Goal: Information Seeking & Learning: Check status

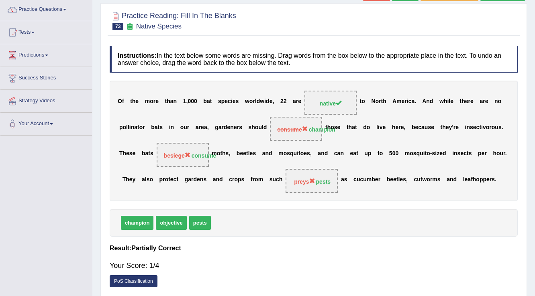
scroll to position [64, 0]
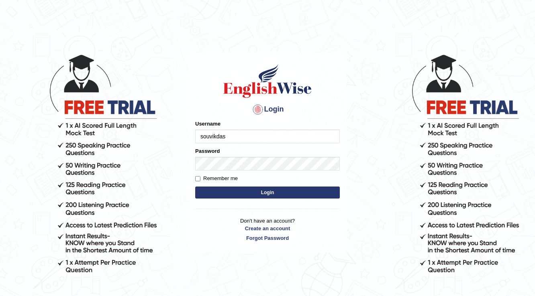
type input "souvikdasmahapatra"
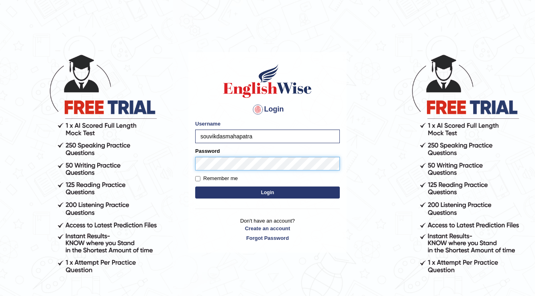
click at [195, 187] on button "Login" at bounding box center [267, 193] width 144 height 12
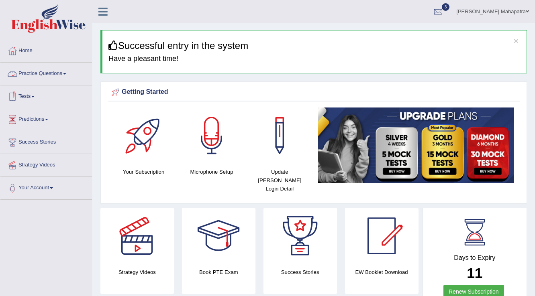
click at [59, 76] on link "Practice Questions" at bounding box center [46, 73] width 92 height 20
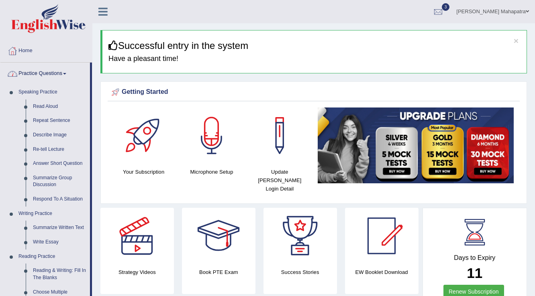
click at [52, 77] on link "Practice Questions" at bounding box center [44, 73] width 89 height 20
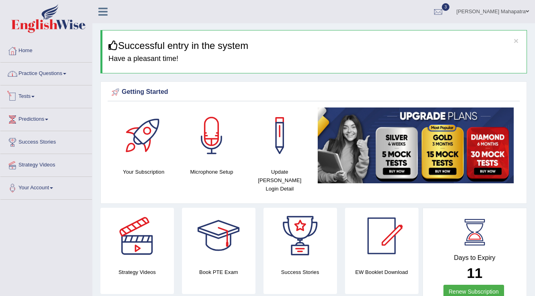
click at [31, 94] on link "Tests" at bounding box center [46, 95] width 92 height 20
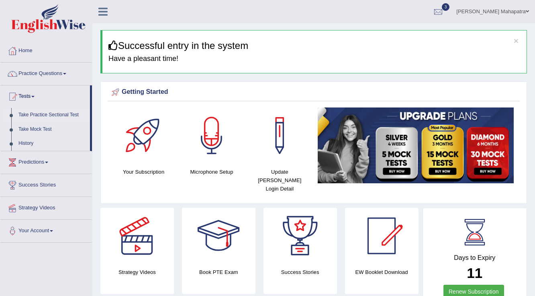
click at [47, 115] on link "Take Practice Sectional Test" at bounding box center [52, 115] width 75 height 14
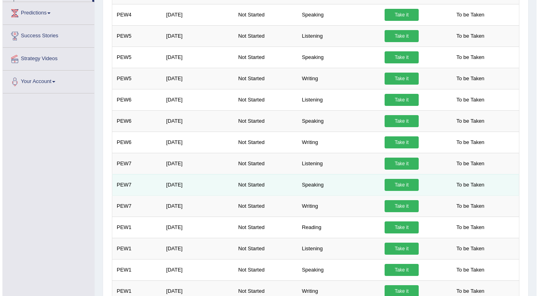
scroll to position [161, 0]
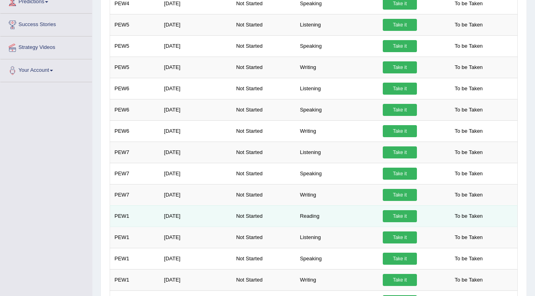
click at [401, 216] on link "Take it" at bounding box center [399, 216] width 34 height 12
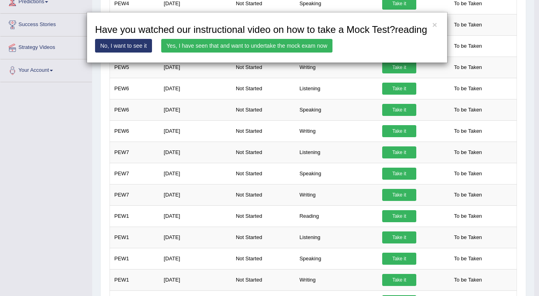
click at [228, 47] on link "Yes, I have seen that and want to undertake the mock exam now" at bounding box center [246, 46] width 171 height 14
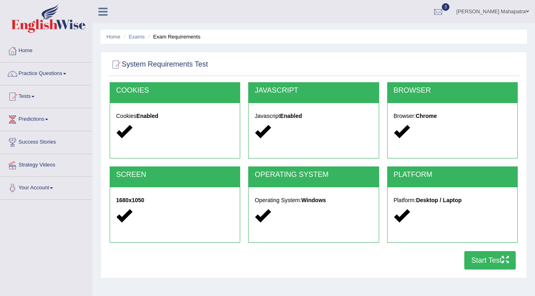
click at [494, 256] on button "Start Test" at bounding box center [489, 260] width 51 height 18
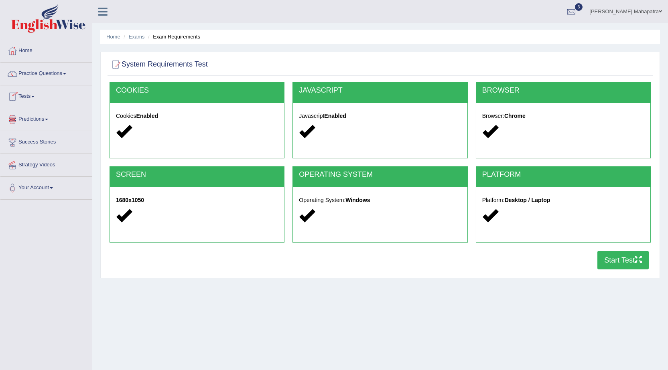
click at [35, 94] on link "Tests" at bounding box center [46, 95] width 92 height 20
click at [26, 140] on link "History" at bounding box center [52, 143] width 75 height 14
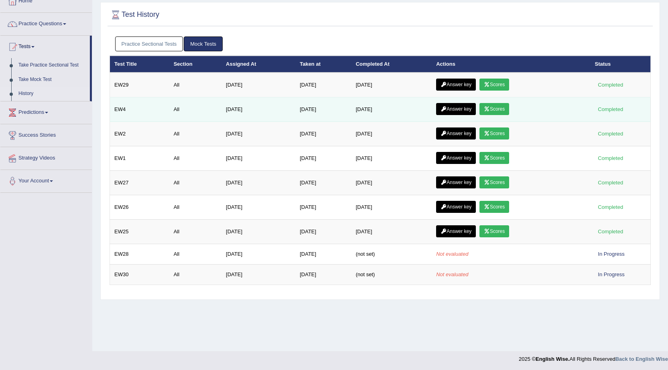
scroll to position [51, 0]
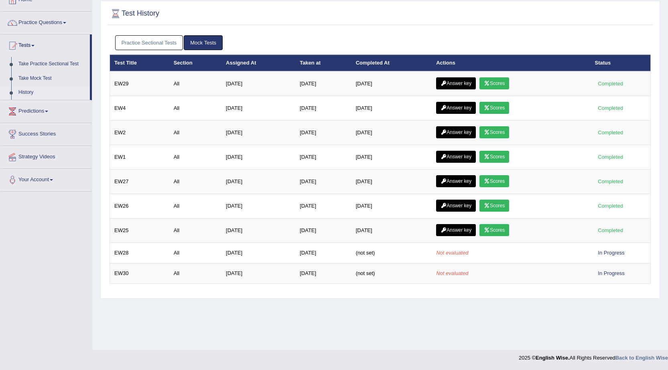
click at [157, 46] on link "Practice Sectional Tests" at bounding box center [149, 42] width 68 height 15
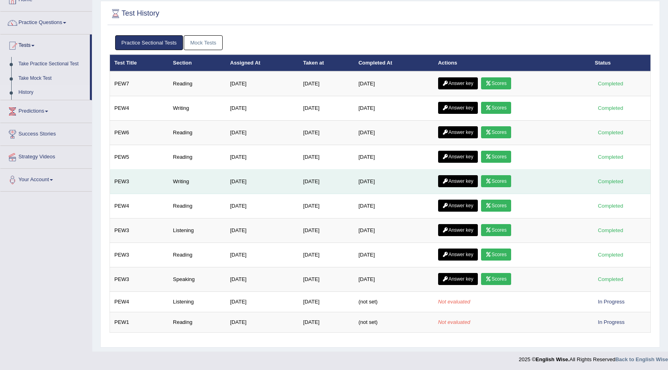
scroll to position [53, 0]
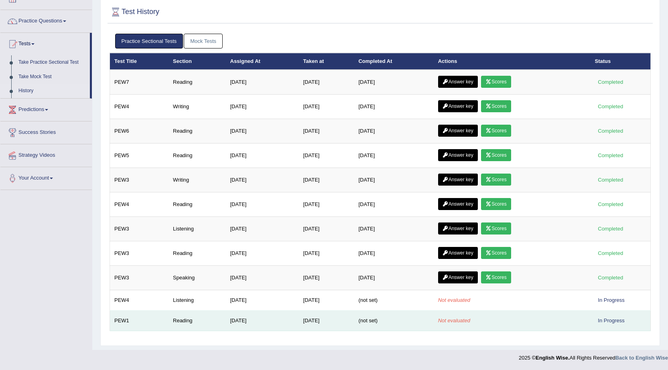
click at [309, 321] on td "[DATE]" at bounding box center [326, 321] width 55 height 20
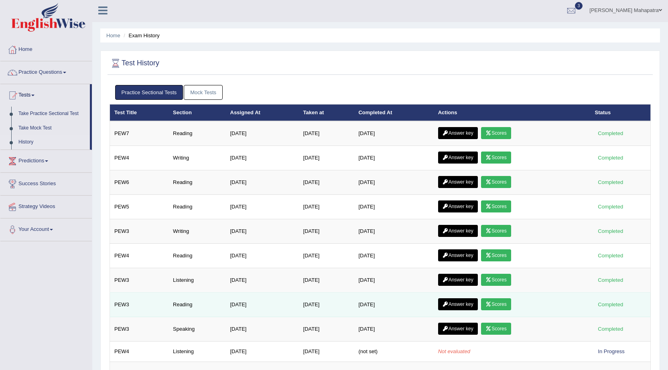
scroll to position [0, 0]
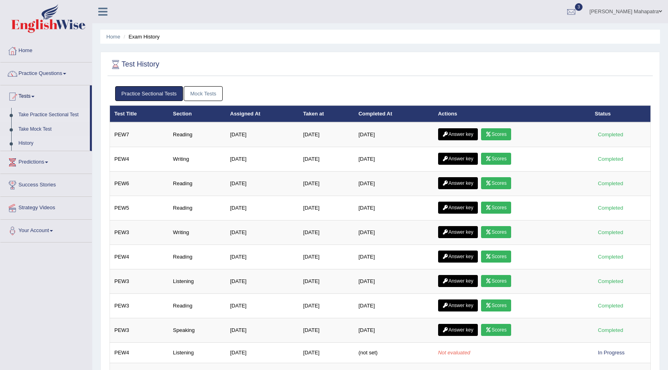
click at [37, 115] on link "Take Practice Sectional Test" at bounding box center [52, 115] width 75 height 14
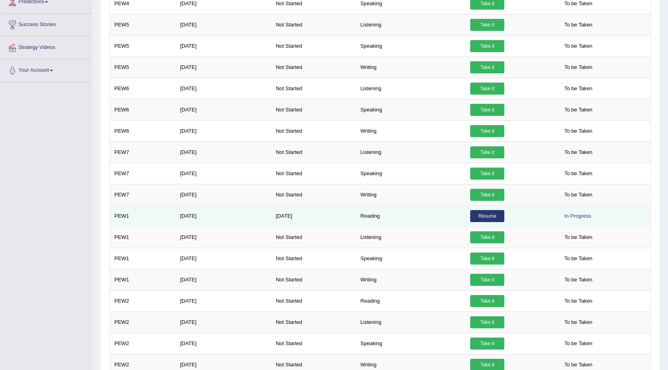
click at [488, 218] on link "Resume" at bounding box center [487, 216] width 34 height 12
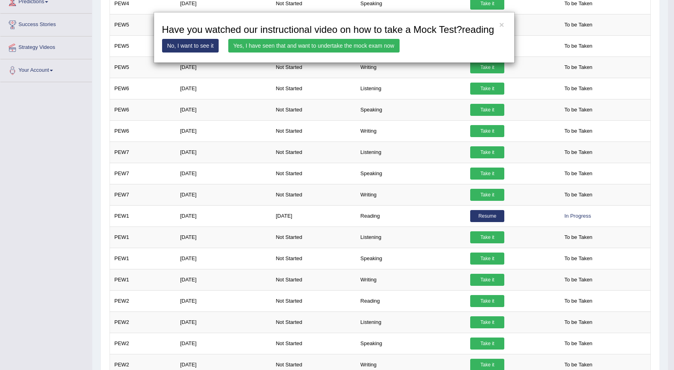
click at [346, 51] on link "Yes, I have seen that and want to undertake the mock exam now" at bounding box center [313, 46] width 171 height 14
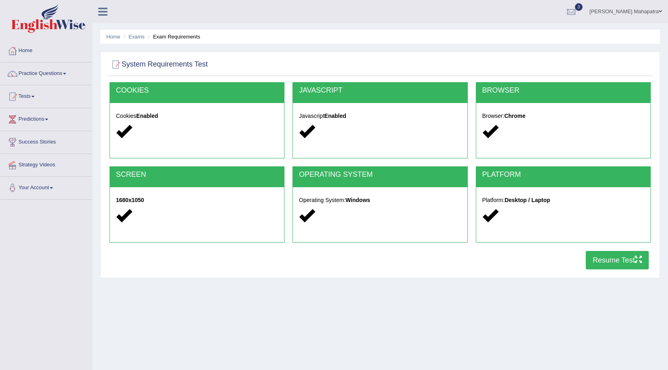
click at [628, 262] on button "Resume Test" at bounding box center [617, 260] width 63 height 18
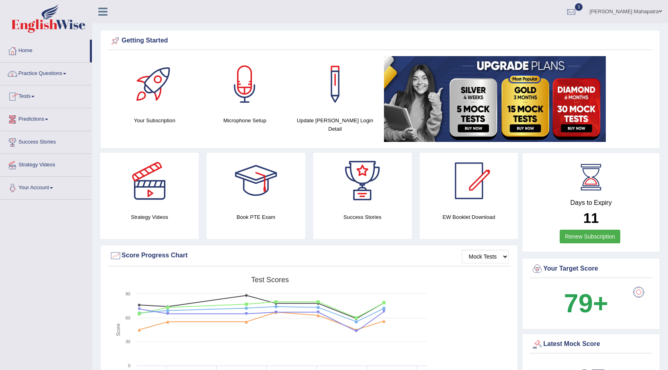
click at [34, 97] on span at bounding box center [32, 97] width 3 height 2
click at [41, 68] on link "Practice Questions" at bounding box center [46, 73] width 92 height 20
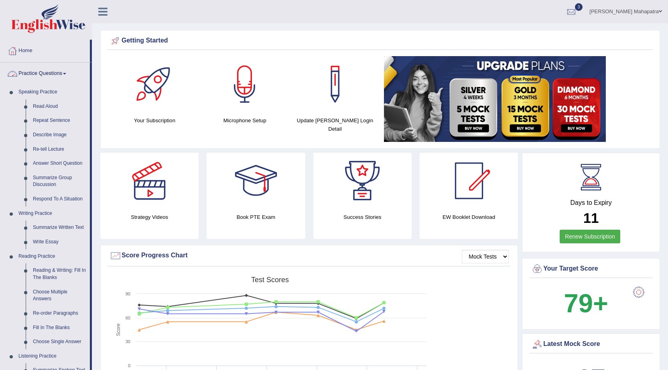
click at [41, 68] on link "Practice Questions" at bounding box center [44, 73] width 89 height 20
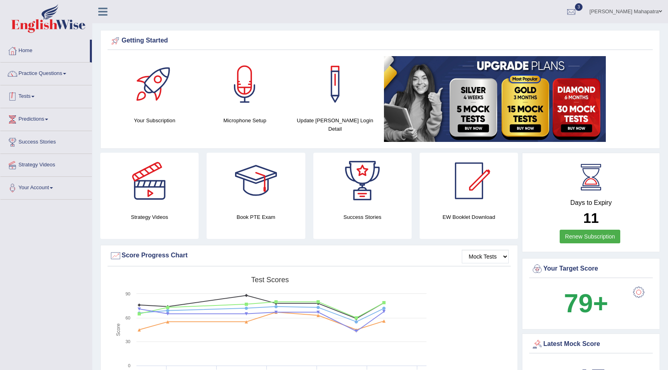
click at [29, 97] on link "Tests" at bounding box center [46, 95] width 92 height 20
click at [33, 94] on link "Tests" at bounding box center [44, 95] width 89 height 20
click at [43, 78] on link "Practice Questions" at bounding box center [46, 73] width 92 height 20
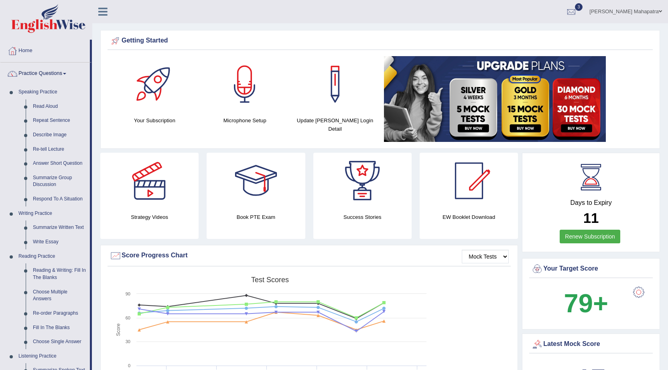
click at [43, 78] on link "Practice Questions" at bounding box center [44, 73] width 89 height 20
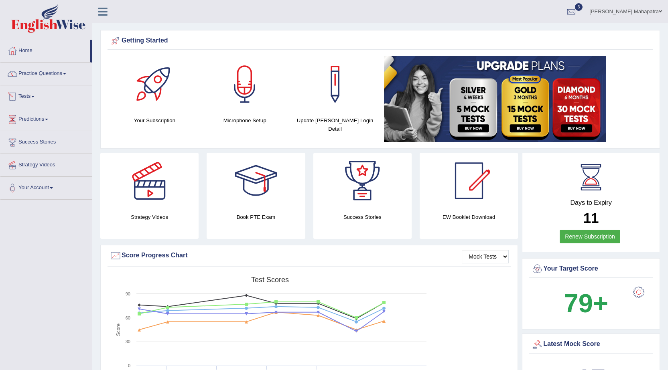
click at [47, 77] on link "Practice Questions" at bounding box center [46, 73] width 92 height 20
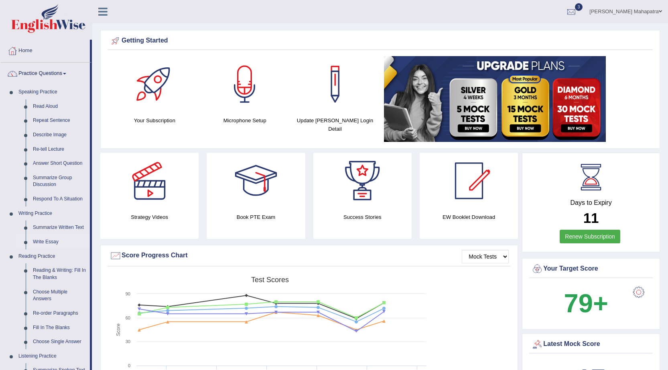
click at [41, 243] on link "Write Essay" at bounding box center [59, 242] width 61 height 14
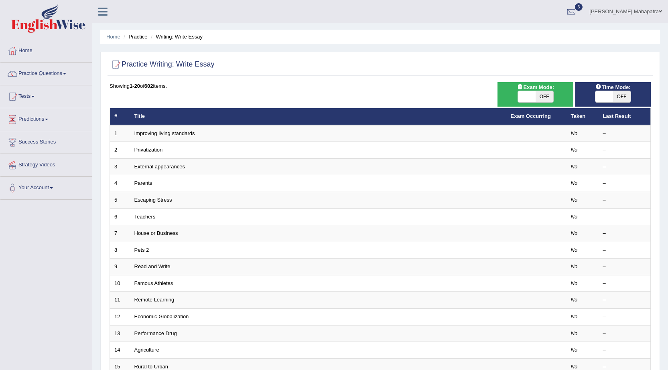
click at [624, 94] on span "OFF" at bounding box center [622, 96] width 18 height 11
checkbox input "true"
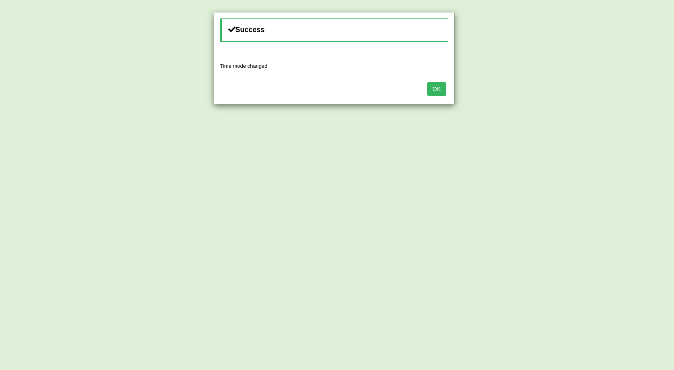
click at [440, 87] on button "OK" at bounding box center [436, 89] width 18 height 14
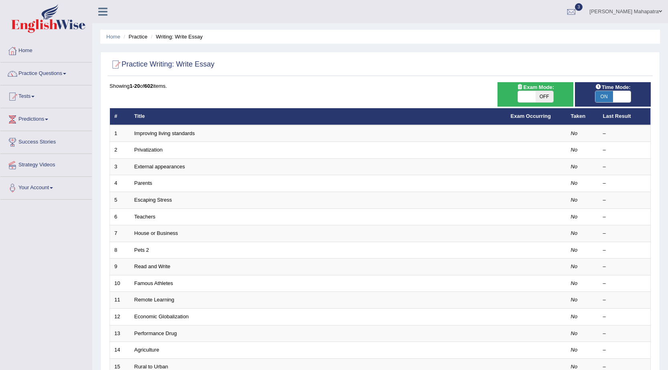
click at [539, 98] on span "OFF" at bounding box center [545, 96] width 18 height 11
checkbox input "true"
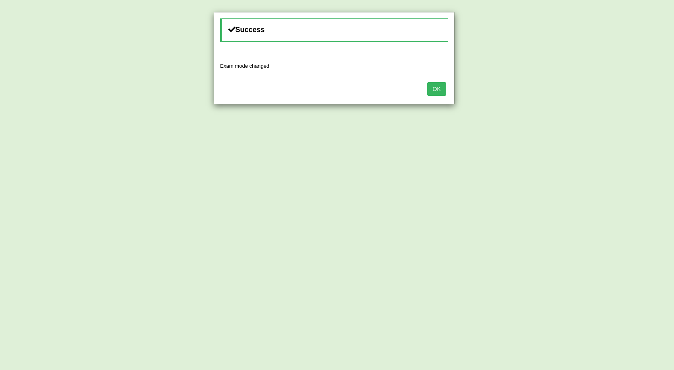
click at [429, 89] on button "OK" at bounding box center [436, 89] width 18 height 14
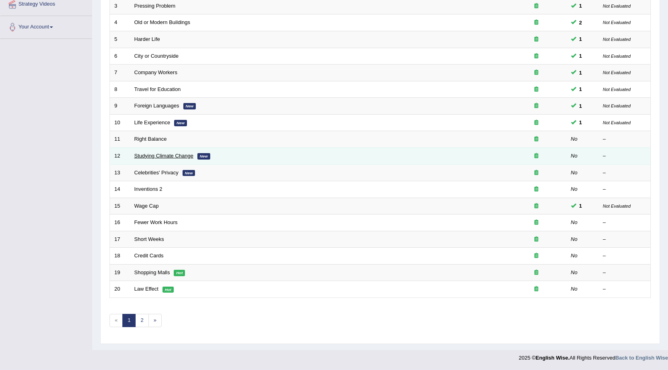
click at [180, 157] on link "Studying Climate Change" at bounding box center [163, 156] width 59 height 6
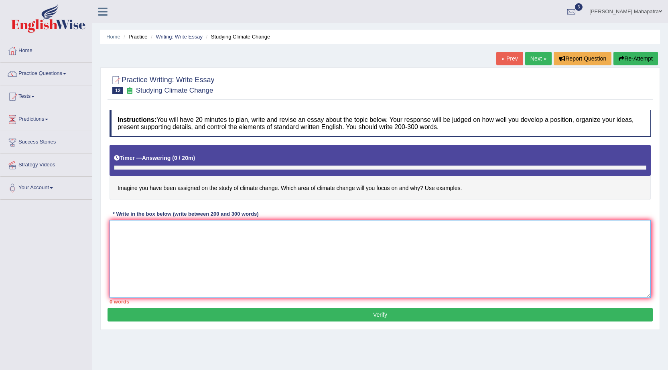
click at [285, 238] on textarea at bounding box center [380, 259] width 541 height 78
type textarea "The increasing influence of"
click at [31, 70] on link "Practice Questions" at bounding box center [46, 73] width 92 height 20
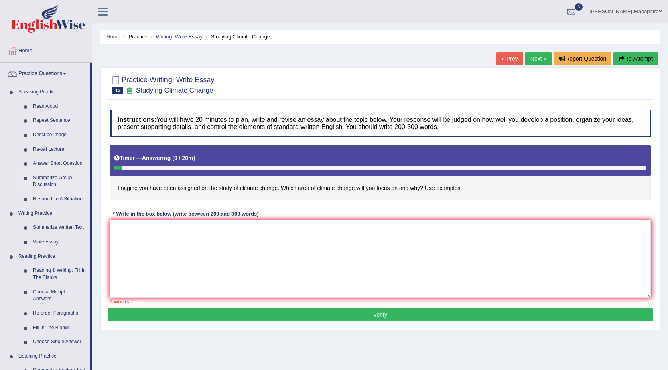
click at [48, 181] on link "Summarize Group Discussion" at bounding box center [59, 181] width 61 height 21
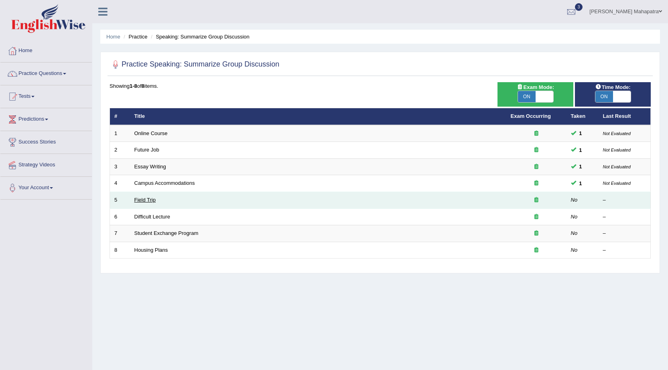
click at [144, 198] on link "Field Trip" at bounding box center [144, 200] width 21 height 6
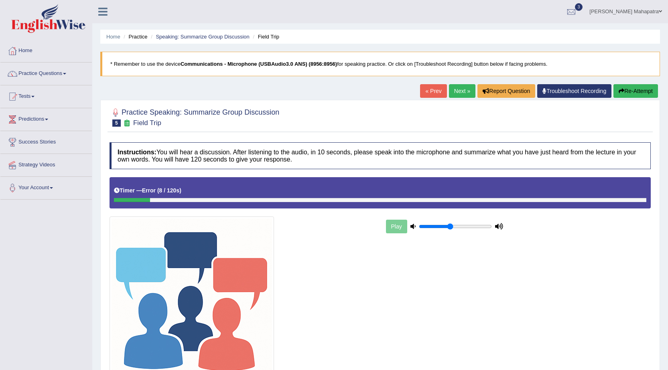
click at [143, 199] on div at bounding box center [132, 200] width 36 height 4
click at [398, 226] on div "Play" at bounding box center [444, 227] width 120 height 20
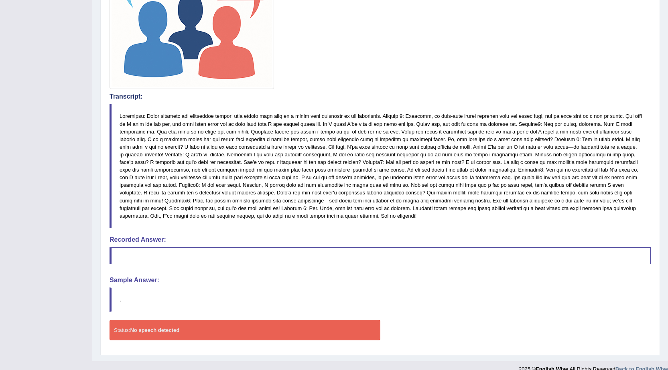
scroll to position [303, 0]
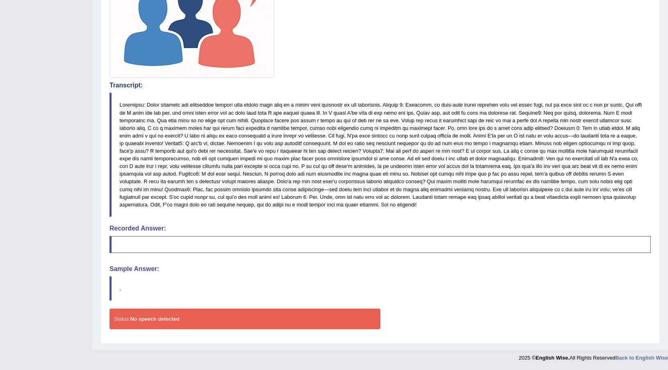
click at [163, 323] on div "Status: No speech detected" at bounding box center [245, 319] width 271 height 20
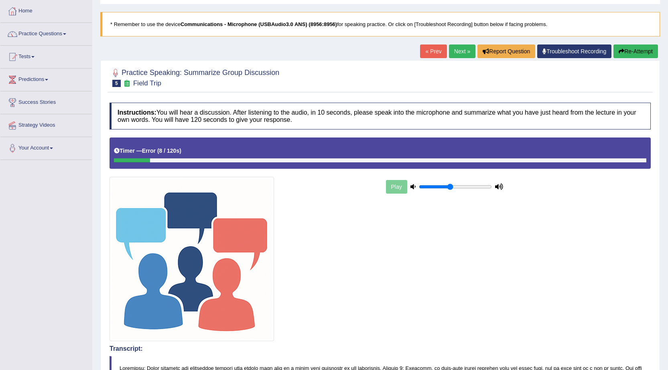
scroll to position [0, 0]
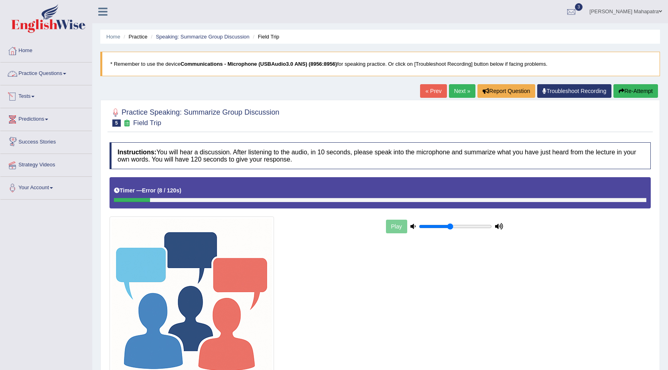
click at [333, 61] on blockquote "* Remember to use the device Communications - Microphone (USBAudio3.0 ANS) (895…" at bounding box center [380, 64] width 560 height 24
click at [219, 65] on b "Communications - Microphone (USBAudio3.0 ANS) (8956:8956)" at bounding box center [259, 64] width 157 height 6
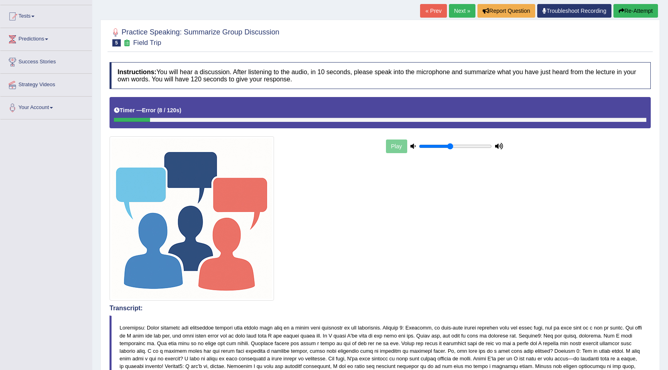
scroll to position [40, 0]
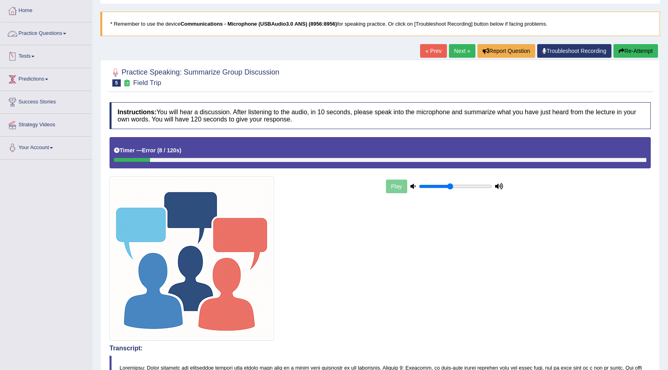
click at [32, 35] on link "Practice Questions" at bounding box center [46, 32] width 92 height 20
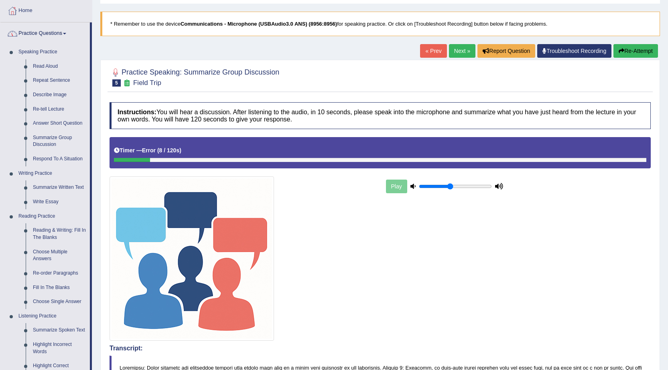
click at [46, 33] on link "Practice Questions" at bounding box center [44, 32] width 89 height 20
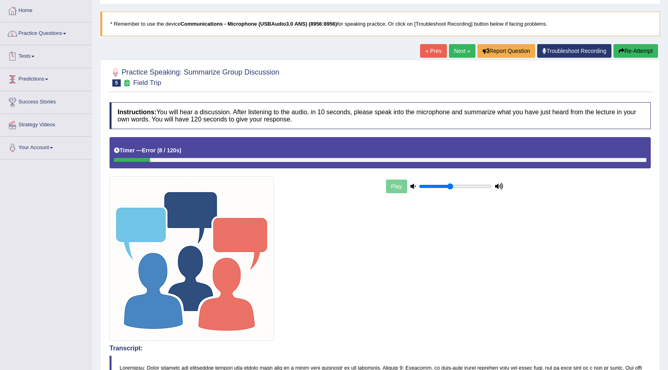
click at [31, 59] on link "Tests" at bounding box center [46, 55] width 92 height 20
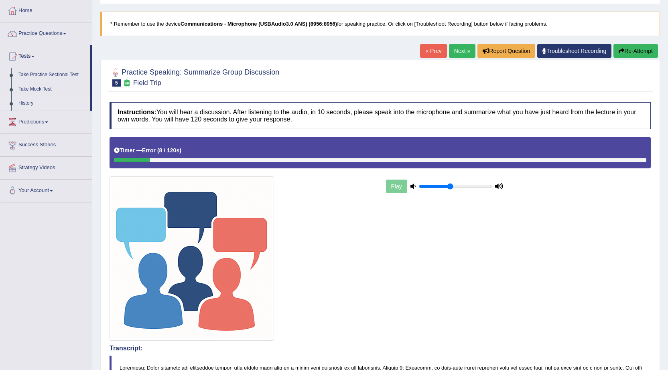
click at [25, 100] on link "History" at bounding box center [52, 103] width 75 height 14
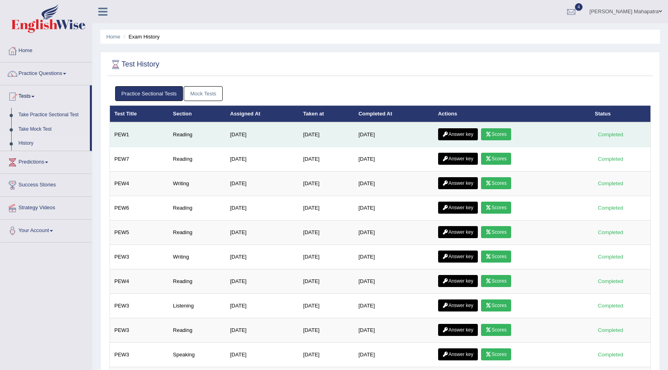
click at [456, 133] on link "Answer key" at bounding box center [458, 134] width 40 height 12
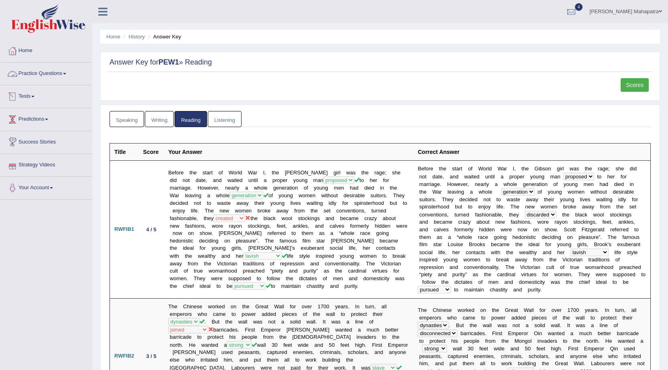
click at [41, 79] on link "Practice Questions" at bounding box center [46, 73] width 92 height 20
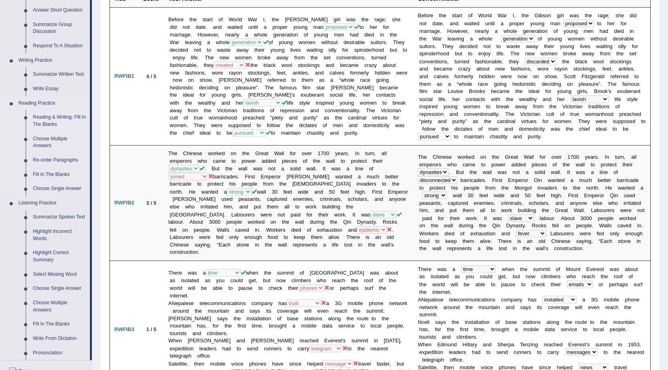
scroll to position [161, 0]
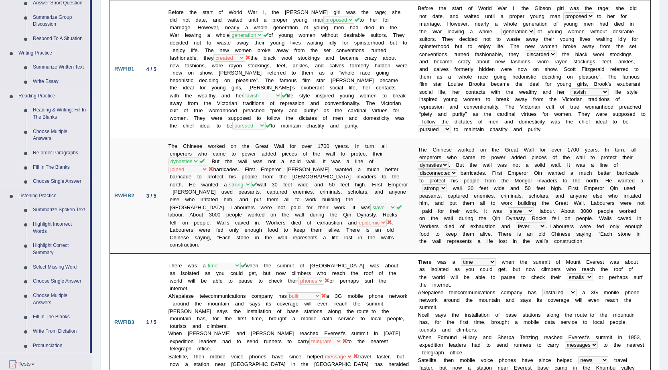
click at [57, 169] on link "Fill In The Blanks" at bounding box center [59, 168] width 61 height 14
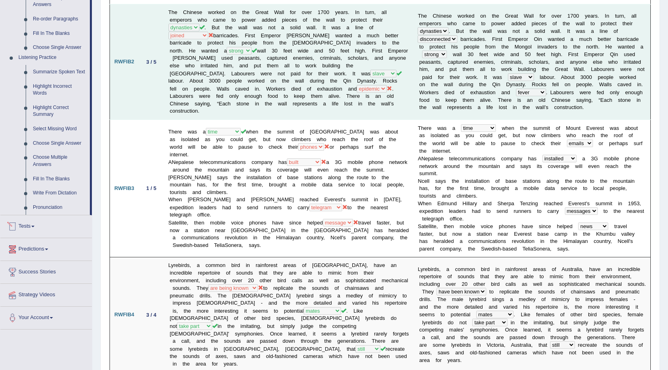
scroll to position [540, 0]
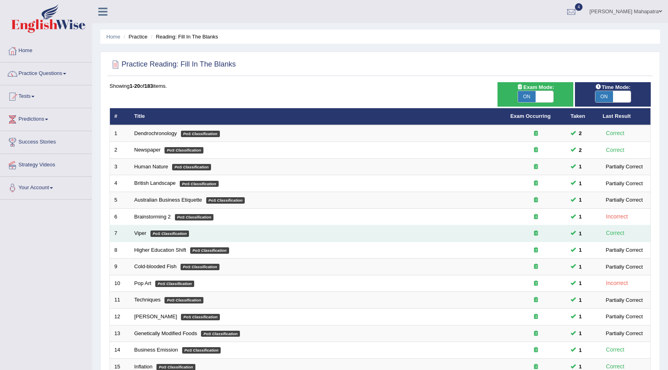
scroll to position [161, 0]
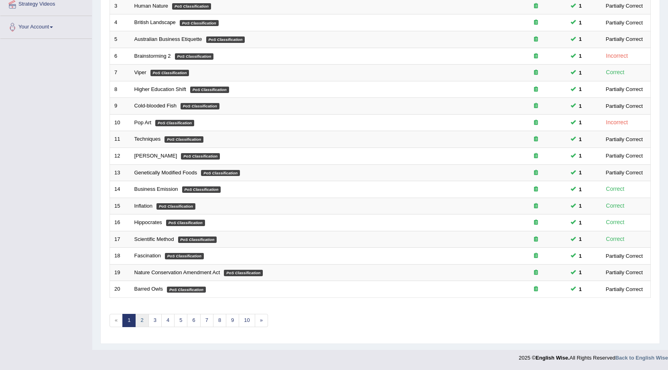
click at [142, 319] on link "2" at bounding box center [141, 320] width 13 height 13
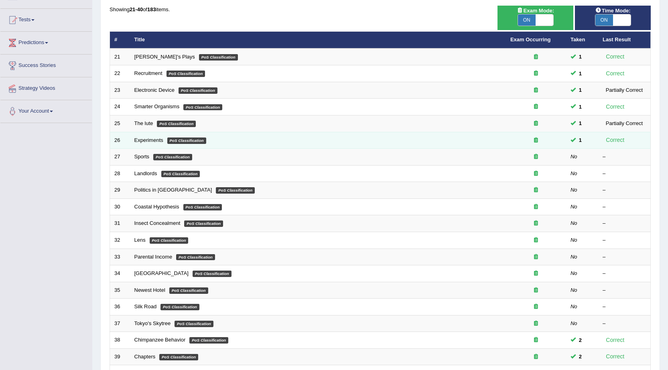
scroll to position [80, 0]
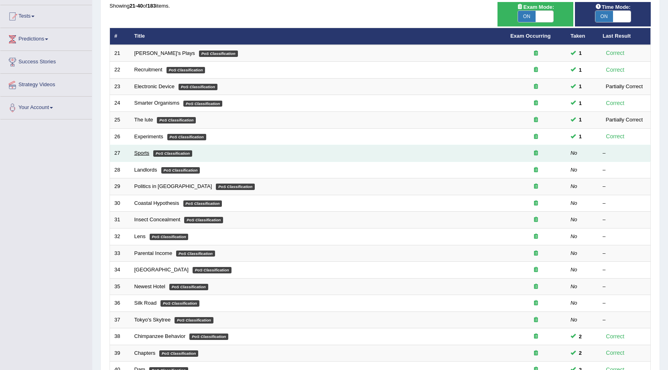
click at [145, 155] on link "Sports" at bounding box center [141, 153] width 15 height 6
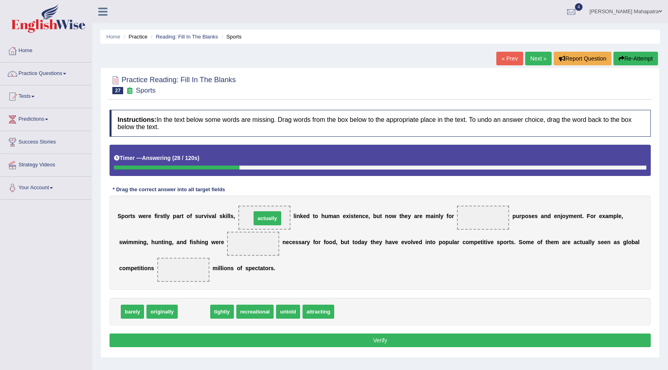
drag, startPoint x: 194, startPoint y: 309, endPoint x: 267, endPoint y: 216, distance: 118.9
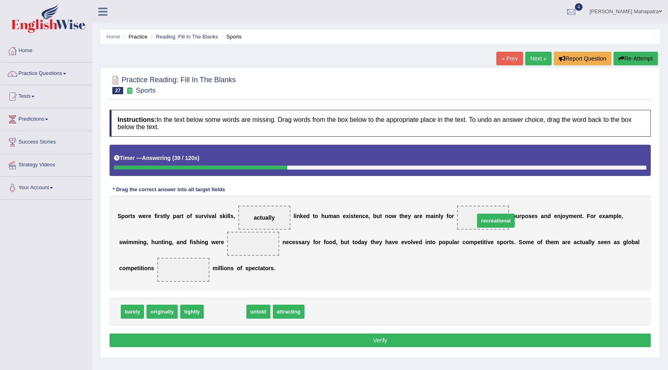
drag, startPoint x: 213, startPoint y: 313, endPoint x: 484, endPoint y: 222, distance: 285.8
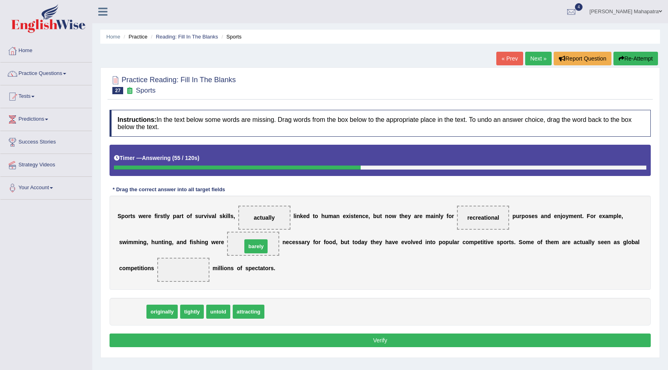
drag, startPoint x: 134, startPoint y: 311, endPoint x: 258, endPoint y: 245, distance: 139.9
drag, startPoint x: 144, startPoint y: 315, endPoint x: 254, endPoint y: 246, distance: 129.6
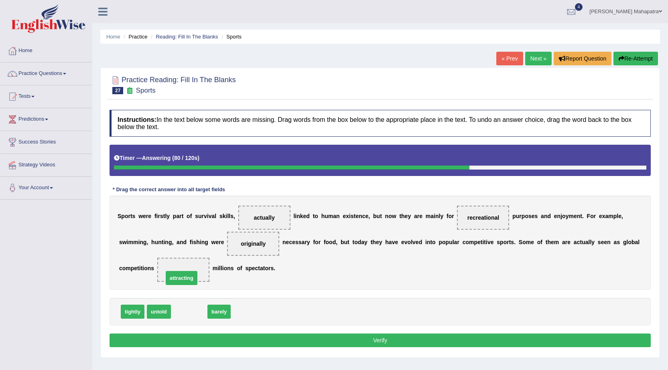
drag, startPoint x: 185, startPoint y: 310, endPoint x: 177, endPoint y: 275, distance: 35.7
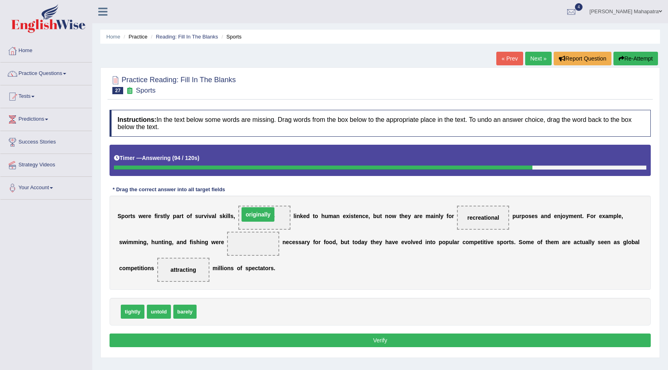
drag, startPoint x: 258, startPoint y: 243, endPoint x: 263, endPoint y: 211, distance: 32.1
drag, startPoint x: 220, startPoint y: 306, endPoint x: 243, endPoint y: 239, distance: 70.7
click at [369, 335] on button "Verify" at bounding box center [380, 341] width 541 height 14
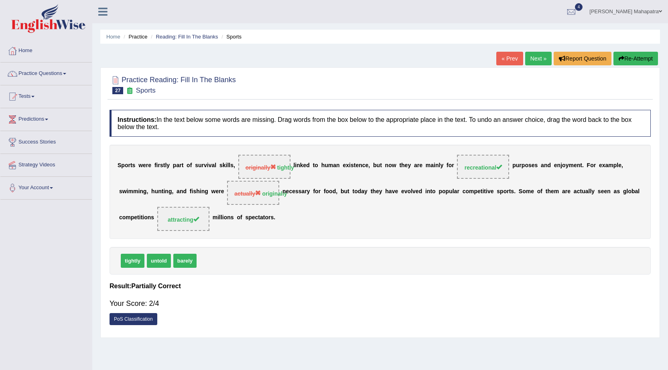
click at [531, 57] on link "Next »" at bounding box center [538, 59] width 26 height 14
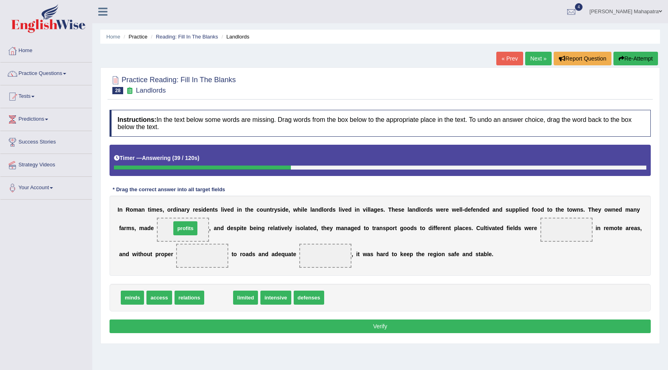
drag, startPoint x: 220, startPoint y: 299, endPoint x: 187, endPoint y: 229, distance: 77.0
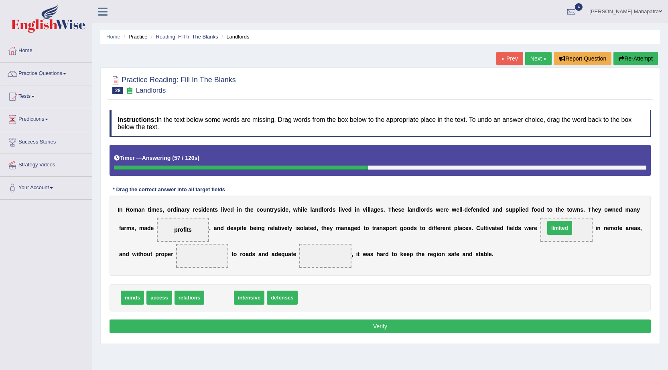
drag, startPoint x: 218, startPoint y: 299, endPoint x: 558, endPoint y: 229, distance: 347.8
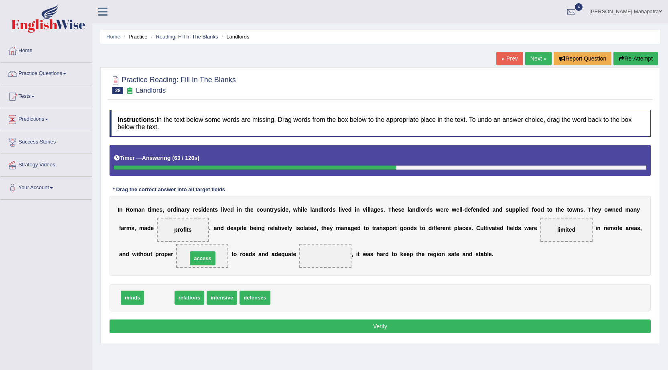
drag, startPoint x: 163, startPoint y: 295, endPoint x: 206, endPoint y: 255, distance: 58.5
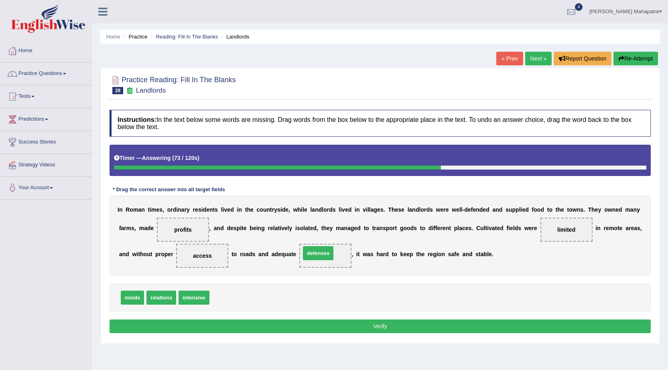
drag, startPoint x: 231, startPoint y: 297, endPoint x: 322, endPoint y: 252, distance: 101.4
click at [314, 321] on button "Verify" at bounding box center [380, 327] width 541 height 14
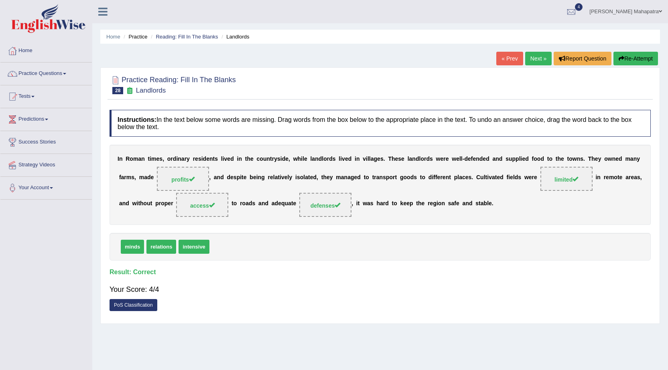
click at [489, 254] on div "minds relations intensive" at bounding box center [380, 247] width 541 height 28
click at [529, 58] on link "Next »" at bounding box center [538, 59] width 26 height 14
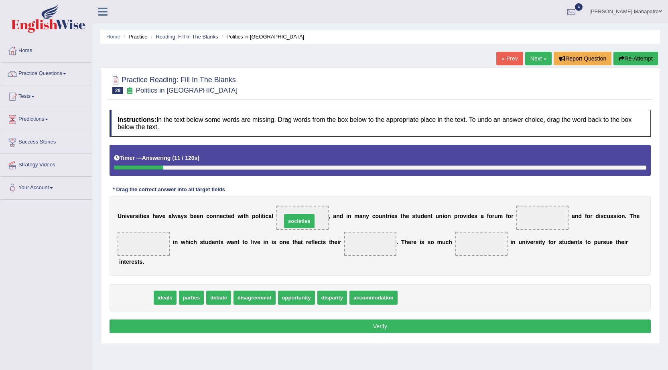
drag, startPoint x: 130, startPoint y: 296, endPoint x: 294, endPoint y: 219, distance: 180.4
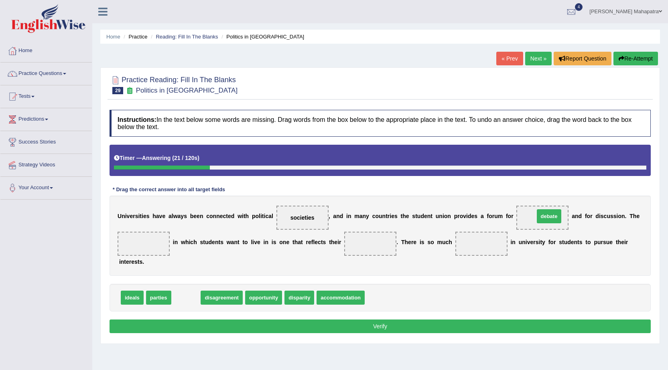
drag, startPoint x: 189, startPoint y: 298, endPoint x: 552, endPoint y: 216, distance: 372.2
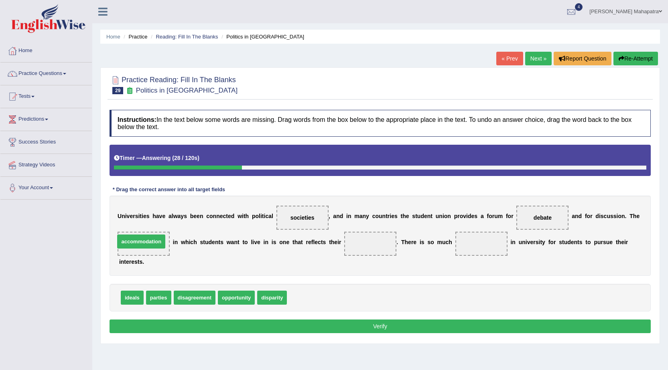
drag, startPoint x: 315, startPoint y: 295, endPoint x: 143, endPoint y: 239, distance: 181.1
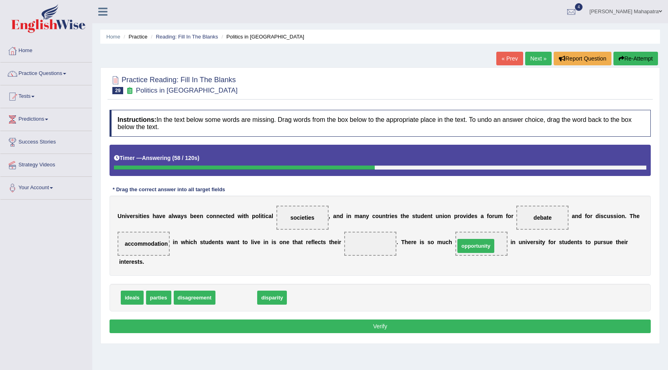
drag, startPoint x: 236, startPoint y: 302, endPoint x: 476, endPoint y: 250, distance: 245.1
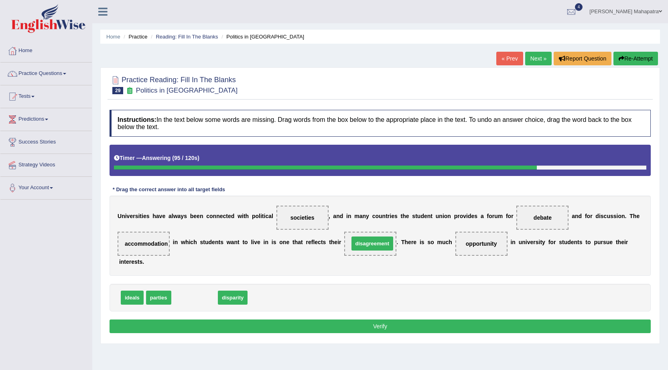
drag, startPoint x: 203, startPoint y: 298, endPoint x: 388, endPoint y: 243, distance: 193.4
click at [393, 321] on button "Verify" at bounding box center [380, 327] width 541 height 14
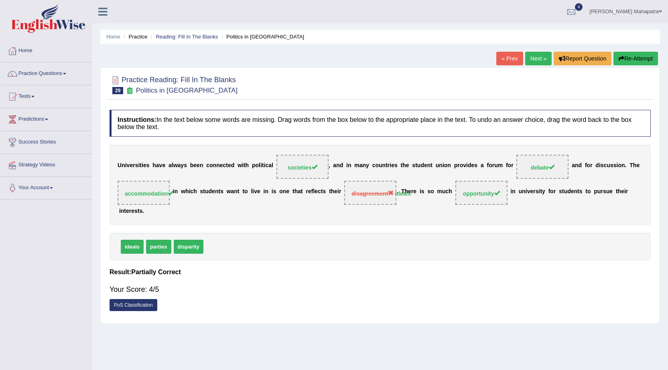
click at [533, 60] on link "Next »" at bounding box center [538, 59] width 26 height 14
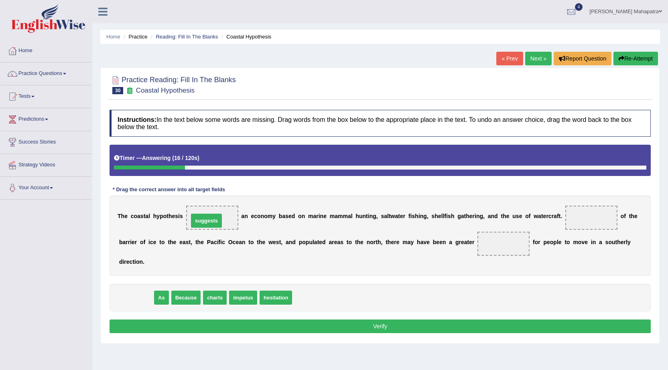
drag, startPoint x: 144, startPoint y: 295, endPoint x: 215, endPoint y: 218, distance: 104.3
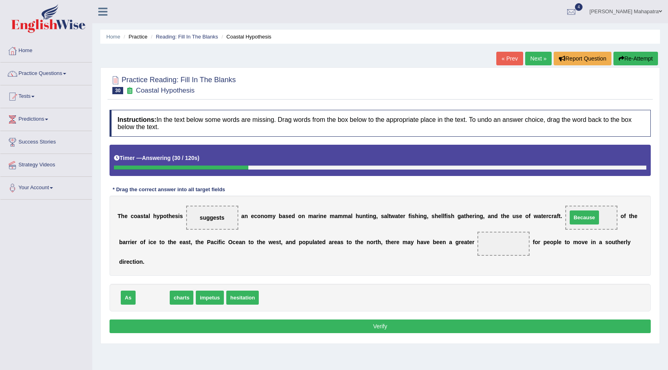
drag, startPoint x: 156, startPoint y: 300, endPoint x: 588, endPoint y: 220, distance: 439.2
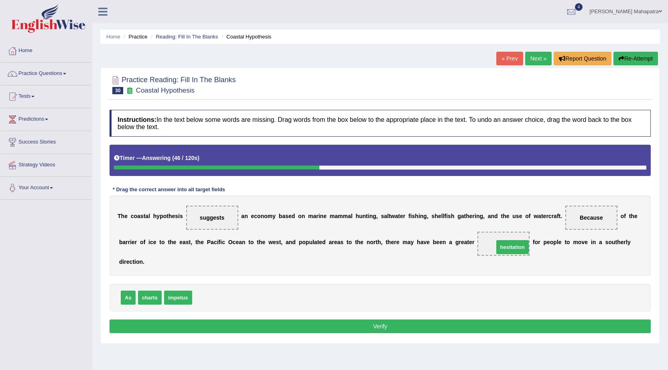
drag, startPoint x: 216, startPoint y: 299, endPoint x: 518, endPoint y: 248, distance: 306.0
click at [375, 325] on button "Verify" at bounding box center [380, 327] width 541 height 14
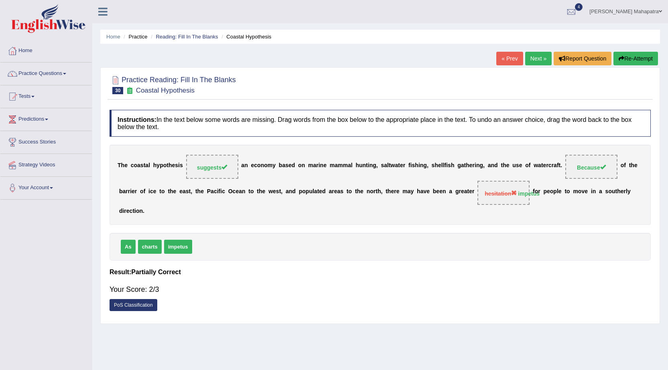
click at [536, 58] on link "Next »" at bounding box center [538, 59] width 26 height 14
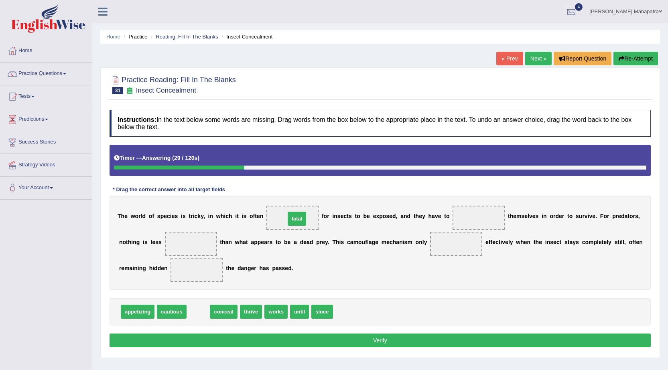
drag, startPoint x: 197, startPoint y: 314, endPoint x: 296, endPoint y: 221, distance: 135.7
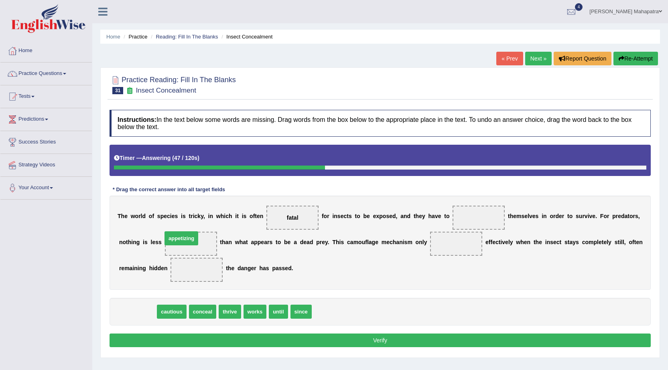
drag, startPoint x: 142, startPoint y: 311, endPoint x: 186, endPoint y: 238, distance: 85.5
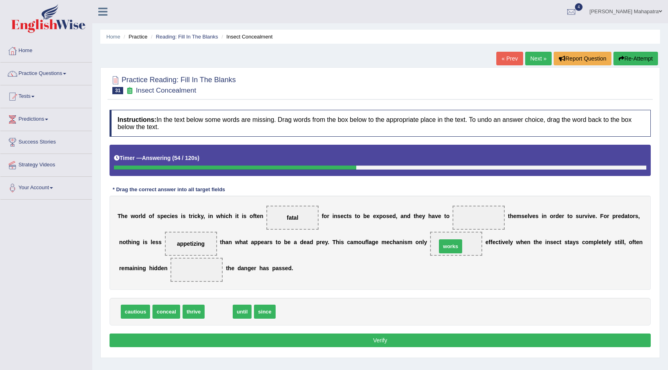
drag, startPoint x: 219, startPoint y: 313, endPoint x: 451, endPoint y: 247, distance: 241.0
drag, startPoint x: 212, startPoint y: 310, endPoint x: 203, endPoint y: 273, distance: 38.4
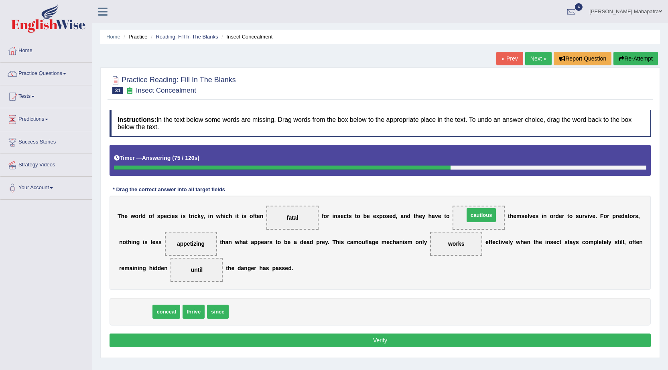
drag, startPoint x: 137, startPoint y: 311, endPoint x: 483, endPoint y: 215, distance: 359.2
click at [373, 341] on button "Verify" at bounding box center [380, 341] width 541 height 14
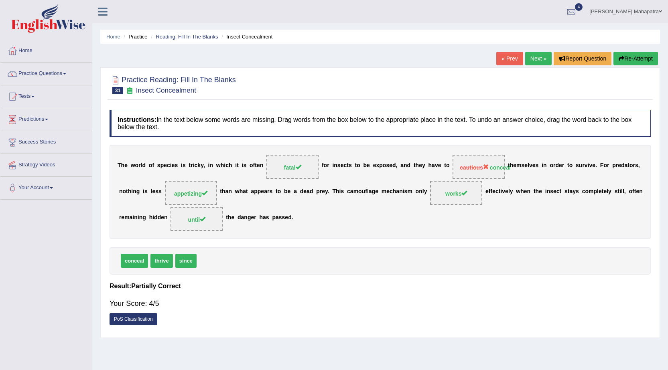
click at [533, 58] on link "Next »" at bounding box center [538, 59] width 26 height 14
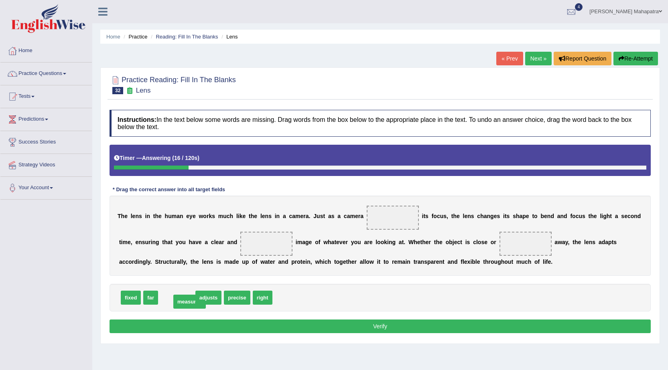
drag, startPoint x: 174, startPoint y: 301, endPoint x: 185, endPoint y: 300, distance: 10.8
drag, startPoint x: 168, startPoint y: 298, endPoint x: 391, endPoint y: 218, distance: 237.3
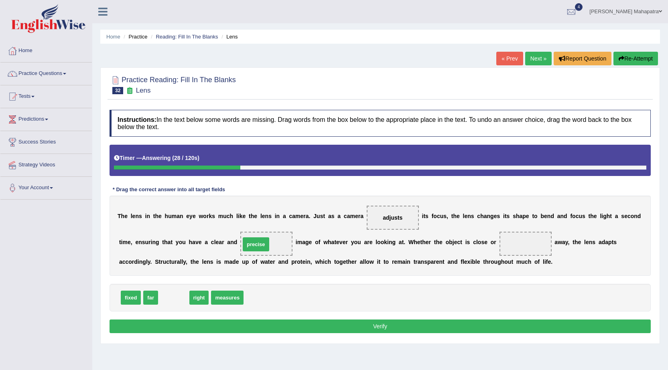
drag, startPoint x: 174, startPoint y: 296, endPoint x: 256, endPoint y: 243, distance: 98.1
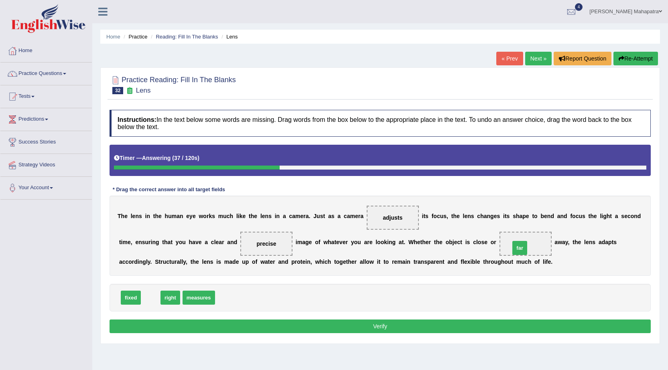
drag, startPoint x: 154, startPoint y: 295, endPoint x: 523, endPoint y: 244, distance: 373.1
click at [353, 324] on button "Verify" at bounding box center [380, 327] width 541 height 14
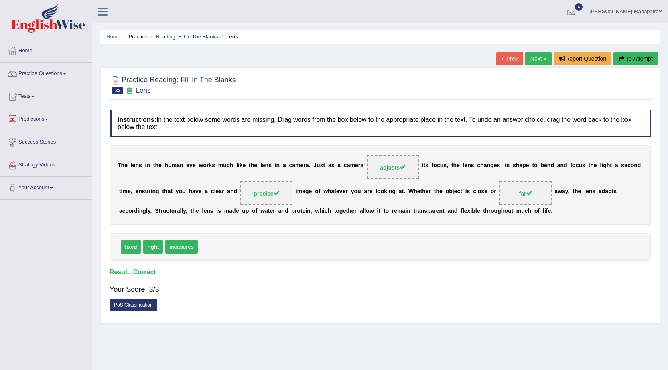
click at [578, 12] on div at bounding box center [571, 12] width 12 height 12
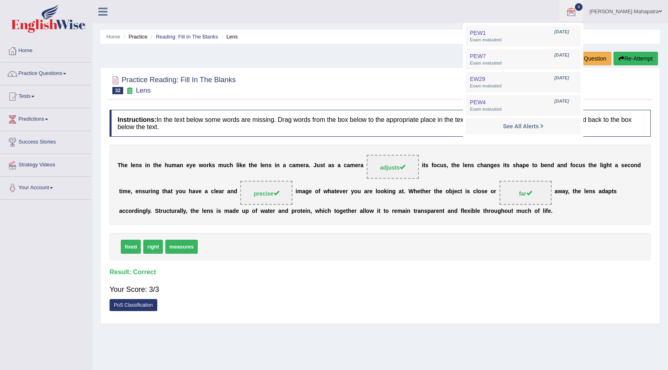
click at [528, 119] on li "See All Alerts" at bounding box center [523, 126] width 115 height 16
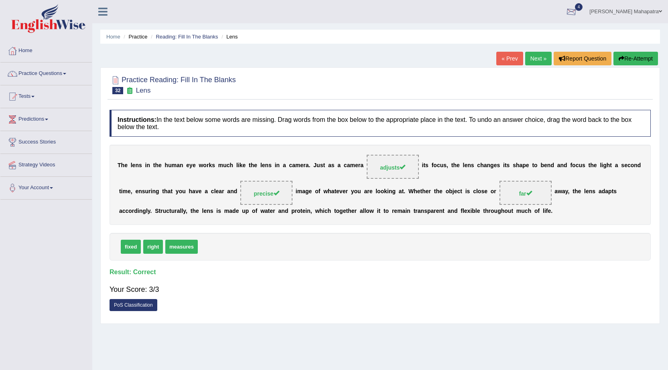
click at [578, 13] on div at bounding box center [571, 12] width 12 height 12
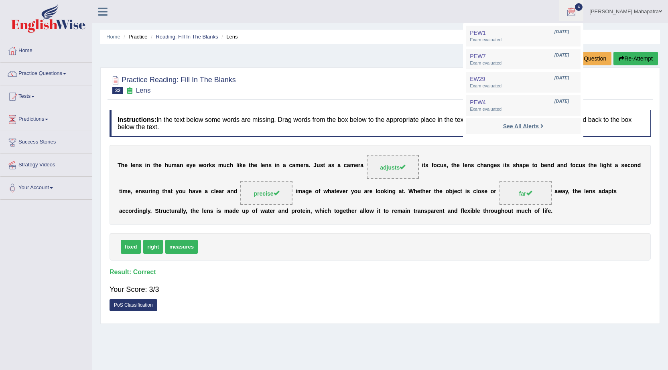
click at [535, 124] on strong "See All Alerts" at bounding box center [521, 126] width 36 height 6
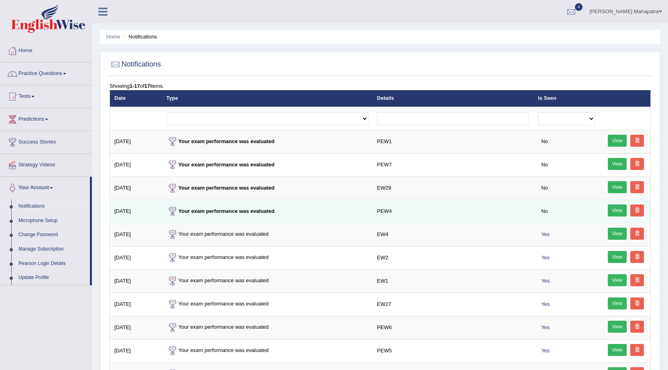
click at [623, 208] on link "View" at bounding box center [617, 211] width 19 height 12
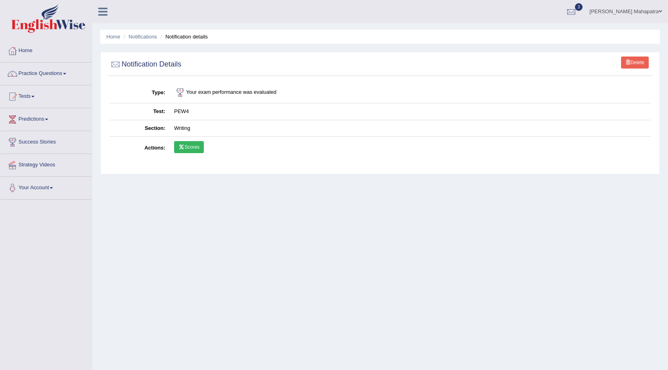
click at [190, 150] on link "Scores" at bounding box center [189, 147] width 30 height 12
click at [30, 49] on link "Home" at bounding box center [46, 50] width 92 height 20
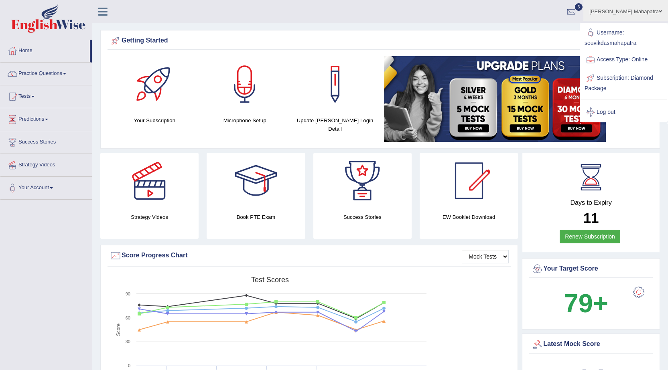
click at [600, 109] on link "Log out" at bounding box center [624, 112] width 87 height 18
